Goal: Task Accomplishment & Management: Manage account settings

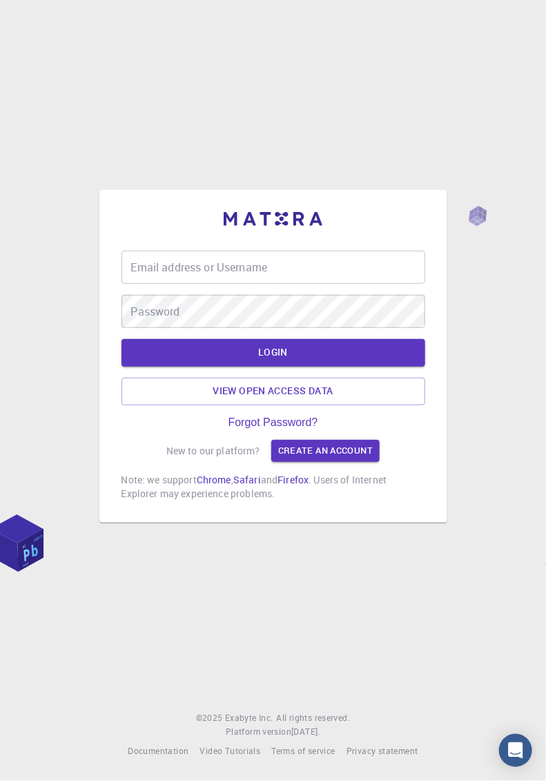
click at [251, 284] on div "Email address or Username Email address or Username" at bounding box center [274, 267] width 304 height 33
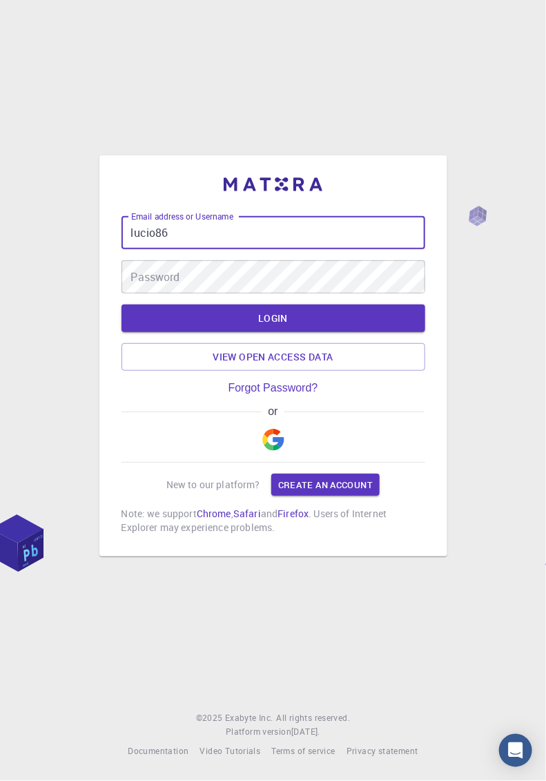
click at [217, 249] on input "lucio86" at bounding box center [274, 232] width 304 height 33
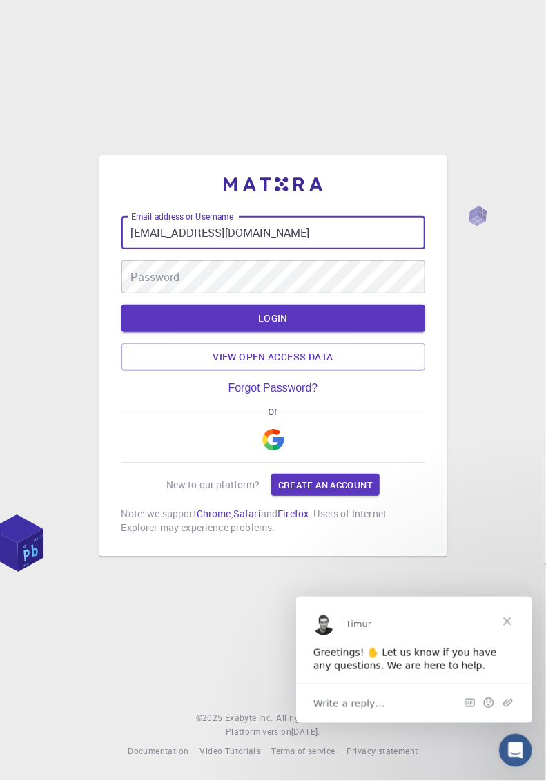
click at [314, 249] on input "[EMAIL_ADDRESS][DOMAIN_NAME]" at bounding box center [274, 232] width 304 height 33
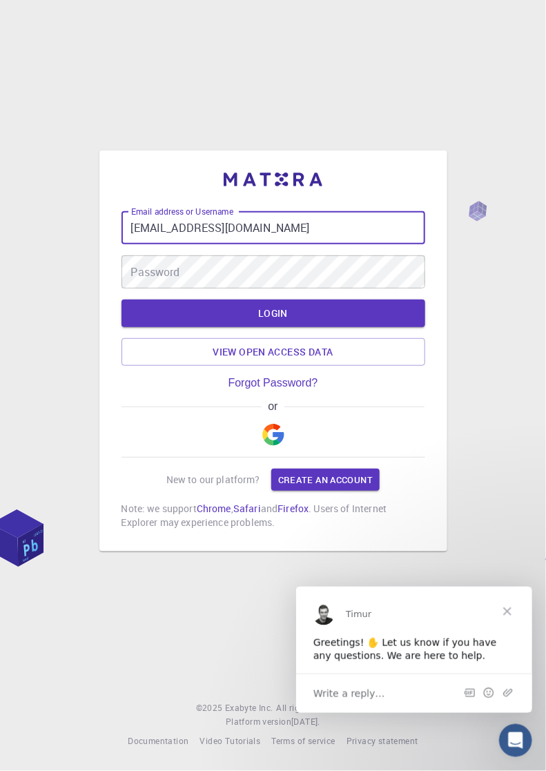
type input "[EMAIL_ADDRESS][DOMAIN_NAME]"
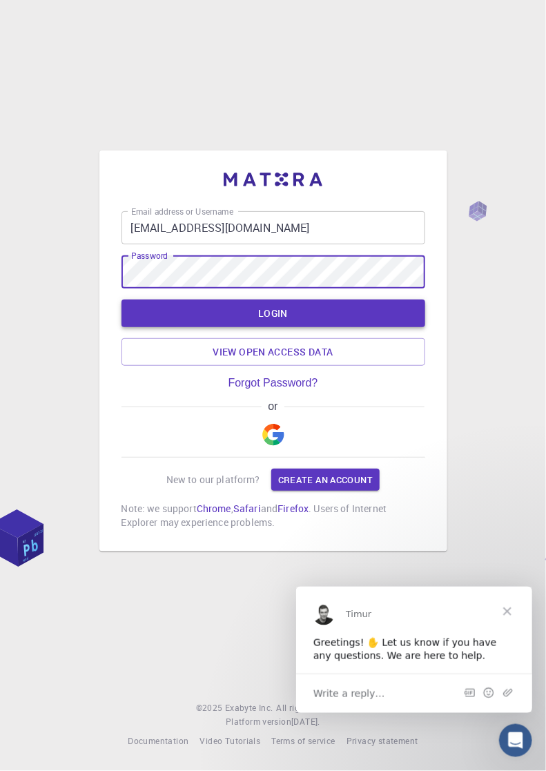
click at [286, 327] on button "LOGIN" at bounding box center [274, 314] width 304 height 28
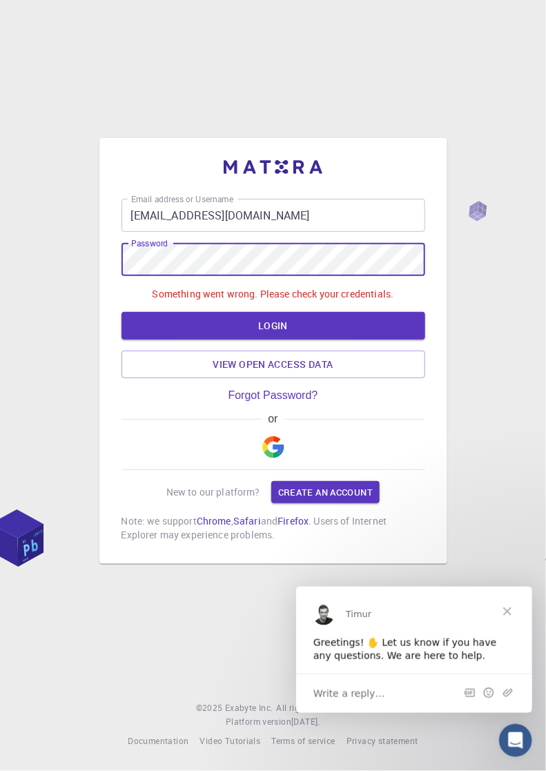
click at [508, 402] on div "Email address or Username [EMAIL_ADDRESS][DOMAIN_NAME] Email address or Usernam…" at bounding box center [273, 385] width 546 height 771
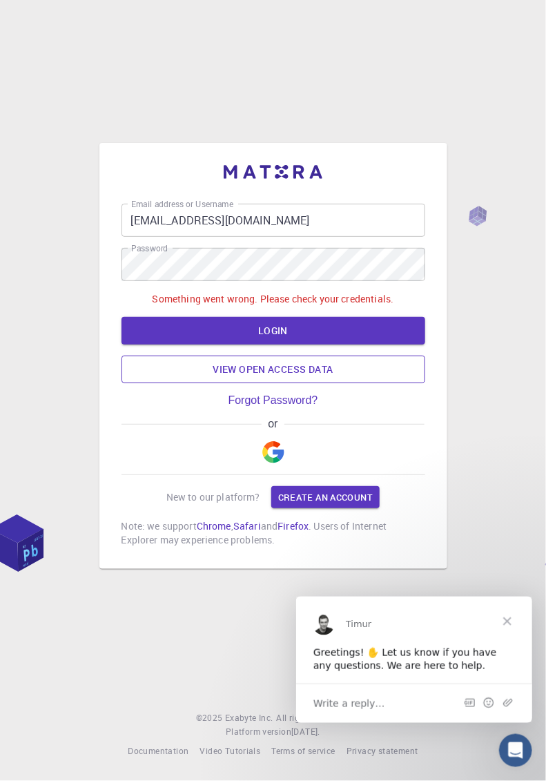
click at [303, 383] on link "View open access data" at bounding box center [274, 370] width 304 height 28
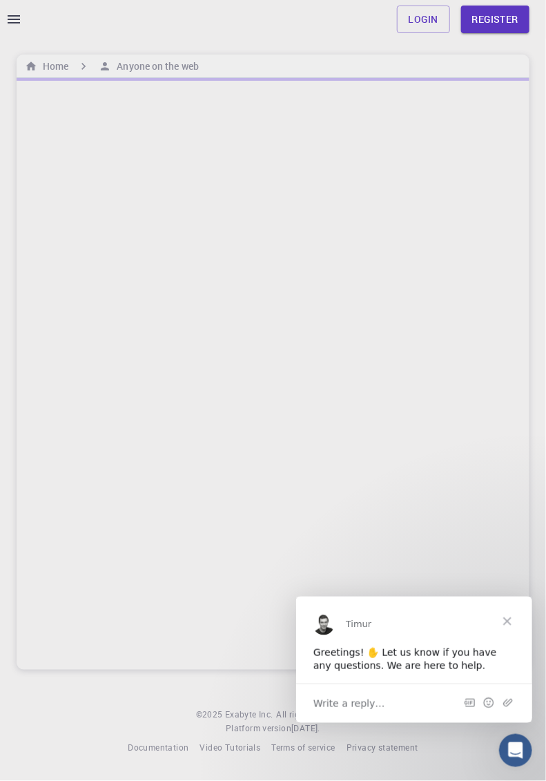
click at [510, 619] on span "Close" at bounding box center [507, 621] width 50 height 50
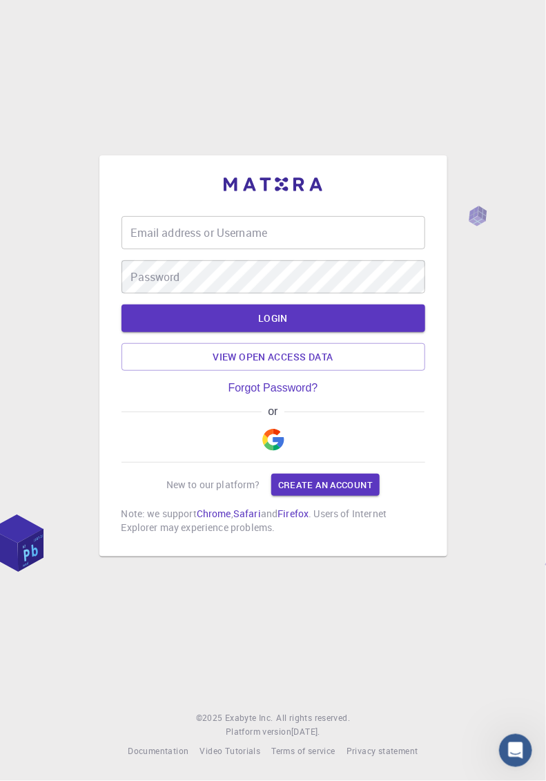
click at [274, 451] on img "button" at bounding box center [273, 440] width 22 height 22
click at [202, 249] on div "Email address or Username Email address or Username" at bounding box center [274, 232] width 304 height 33
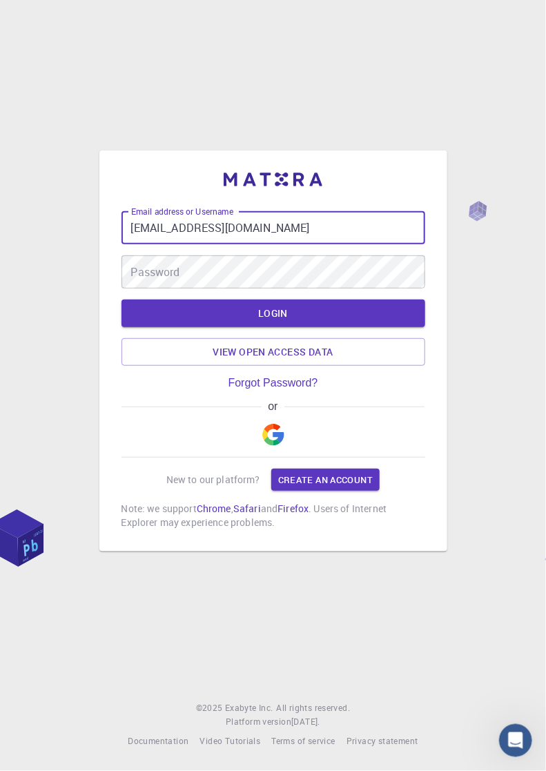
type input "[EMAIL_ADDRESS][DOMAIN_NAME]"
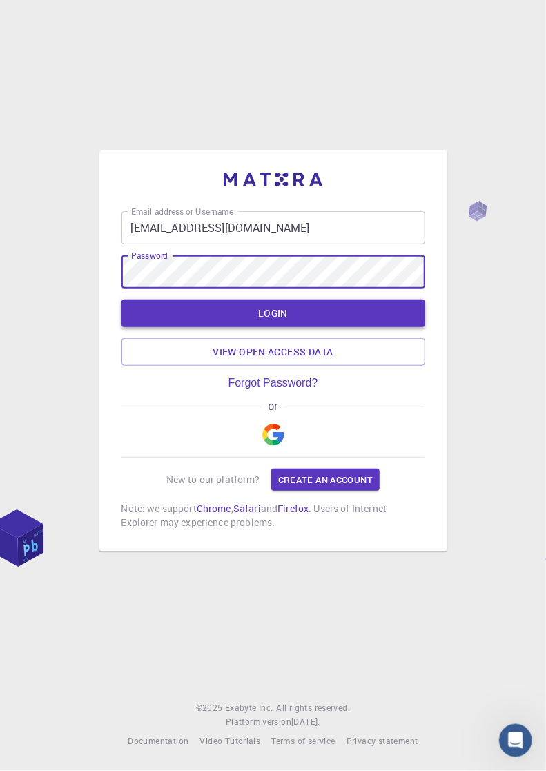
click at [291, 327] on button "LOGIN" at bounding box center [274, 314] width 304 height 28
